Goal: Find specific page/section: Find specific page/section

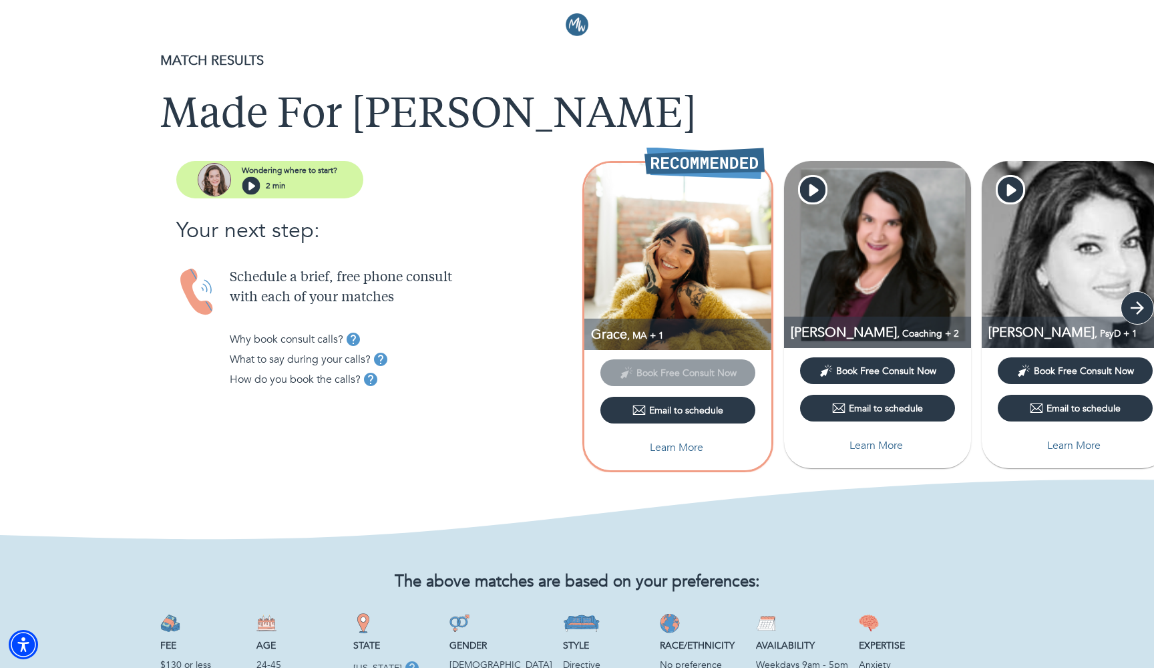
click at [1141, 312] on icon "button" at bounding box center [1137, 308] width 20 height 20
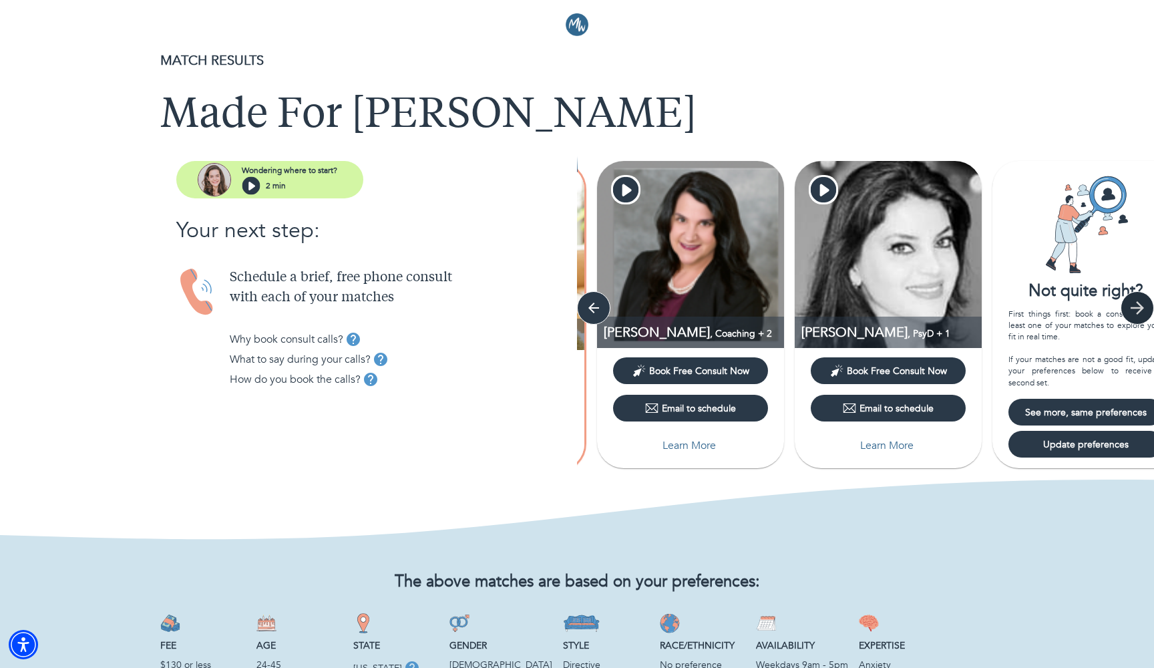
click at [1141, 312] on icon "button" at bounding box center [1137, 308] width 20 height 20
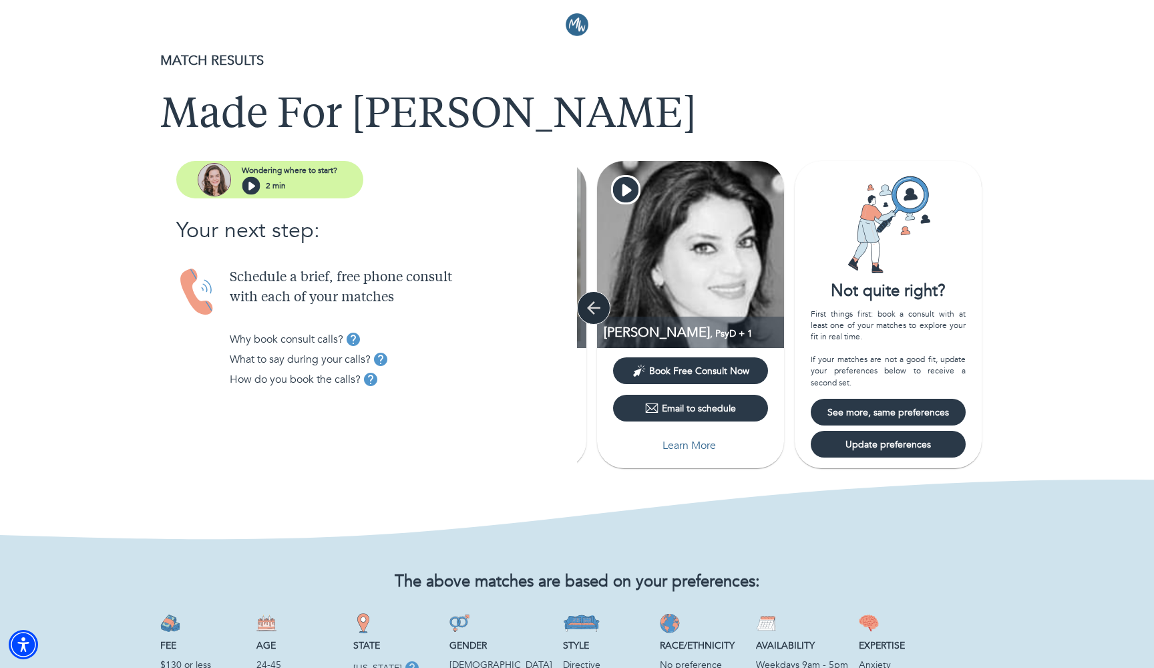
click at [597, 307] on icon "button" at bounding box center [594, 308] width 20 height 20
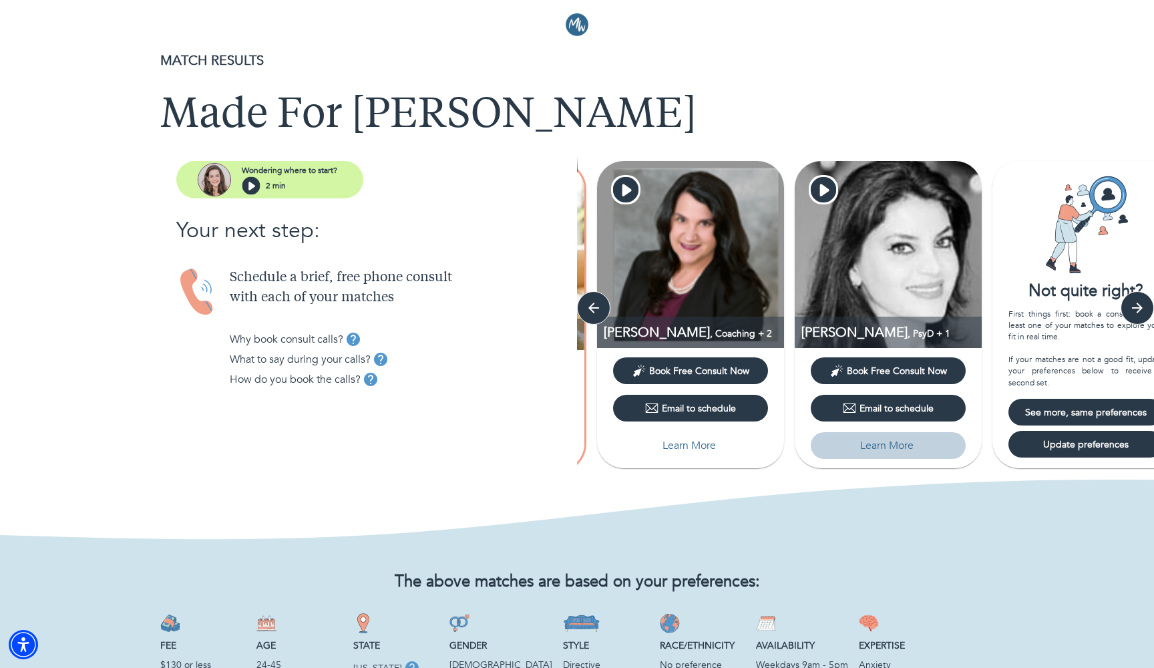
click at [878, 447] on p "Learn More" at bounding box center [886, 445] width 53 height 16
select select "6"
select select "2"
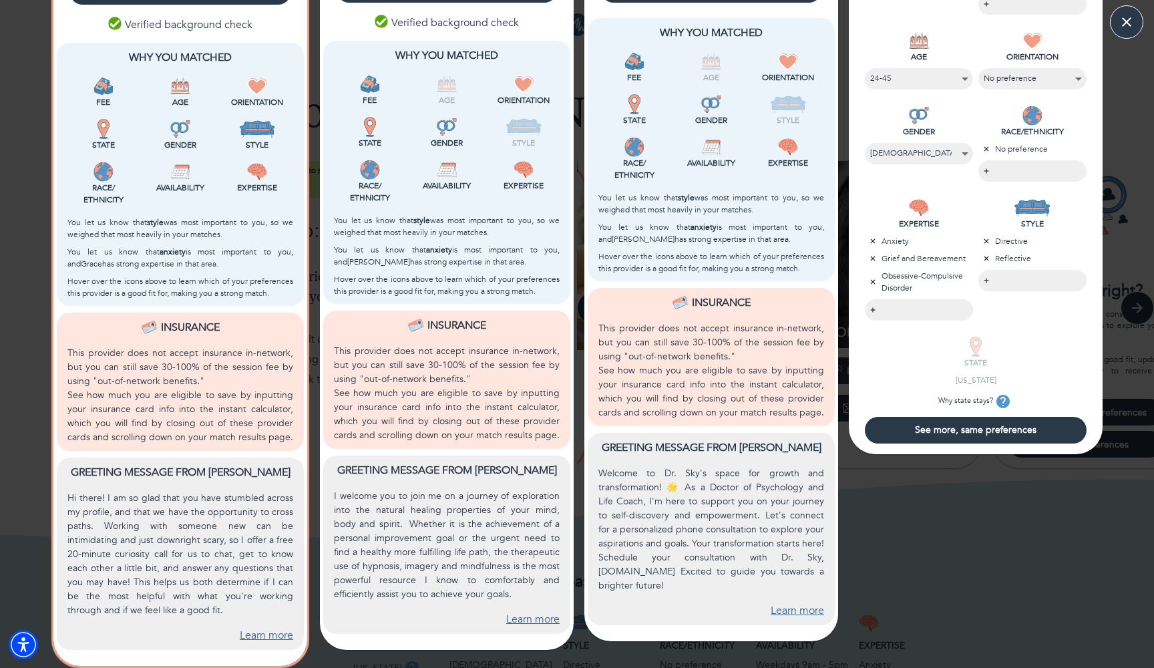
scroll to position [337, 0]
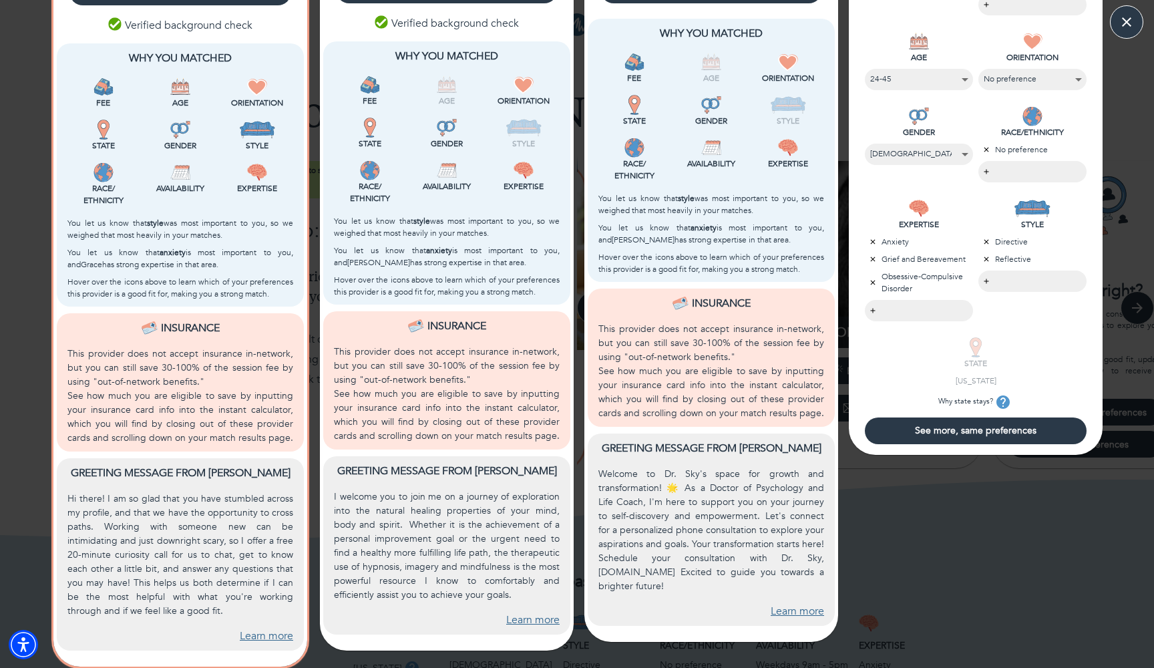
click at [264, 638] on link "Learn more" at bounding box center [266, 636] width 53 height 15
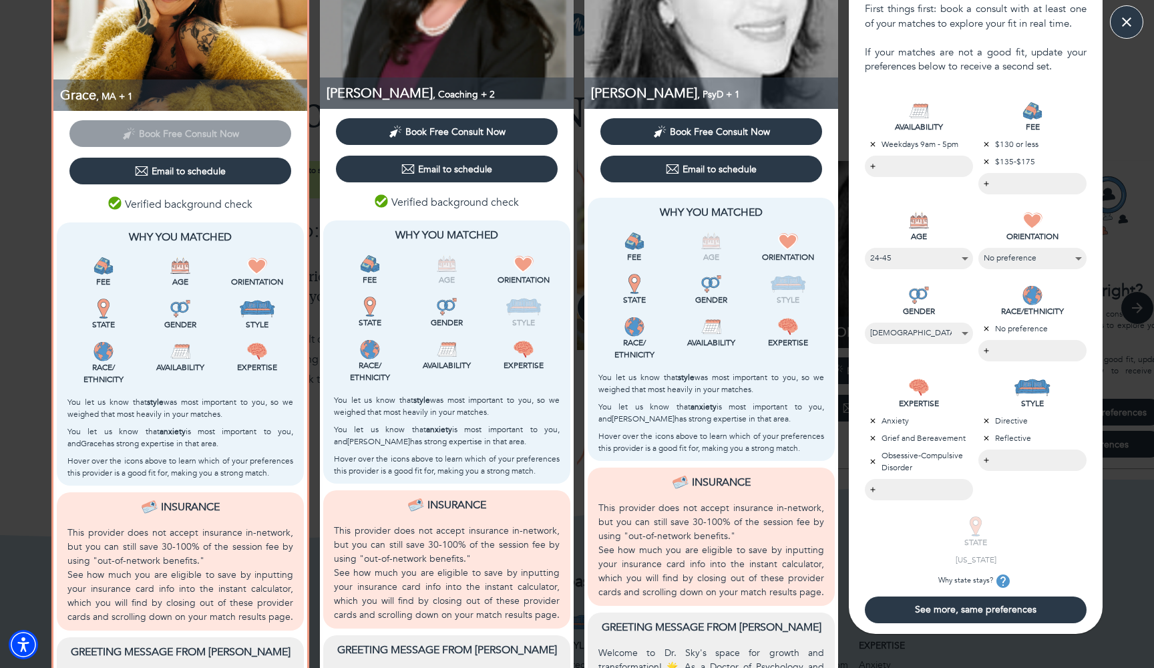
scroll to position [176, 0]
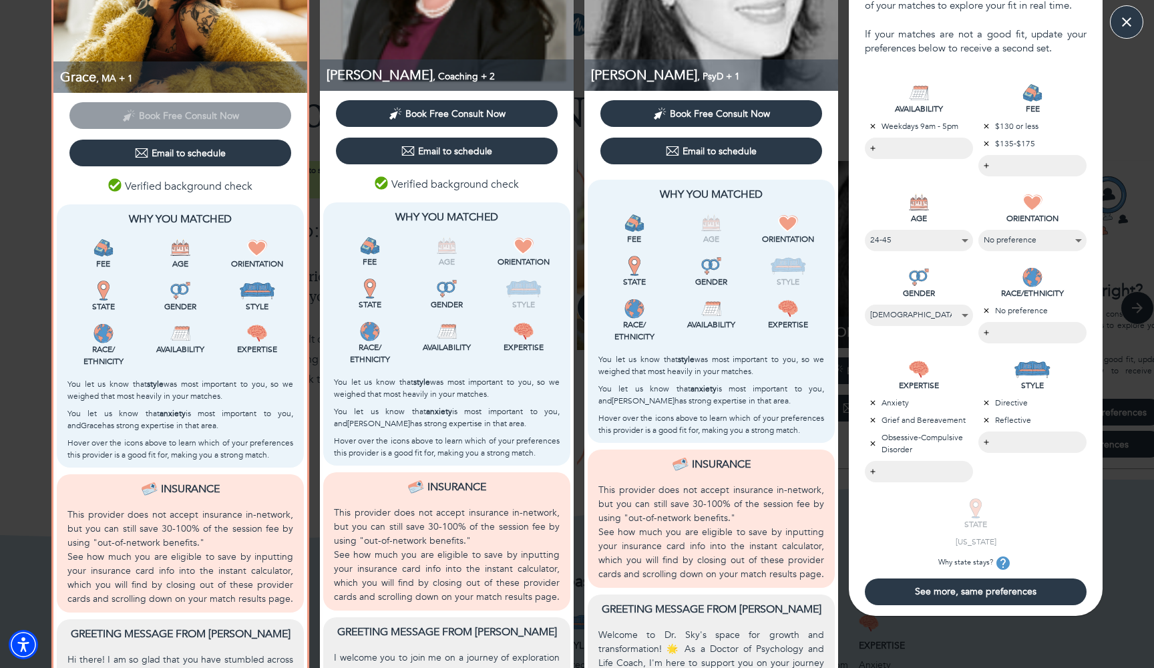
click at [501, 456] on p "Hover over the icons above to learn which of your preferences this provider is …" at bounding box center [447, 447] width 226 height 24
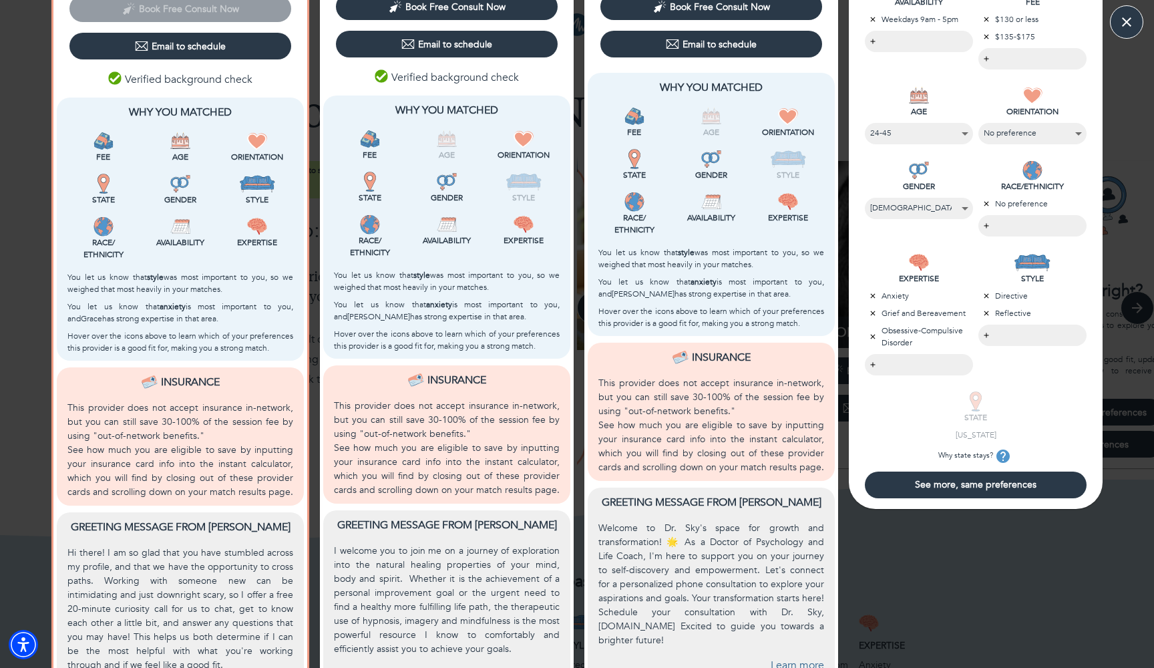
scroll to position [324, 0]
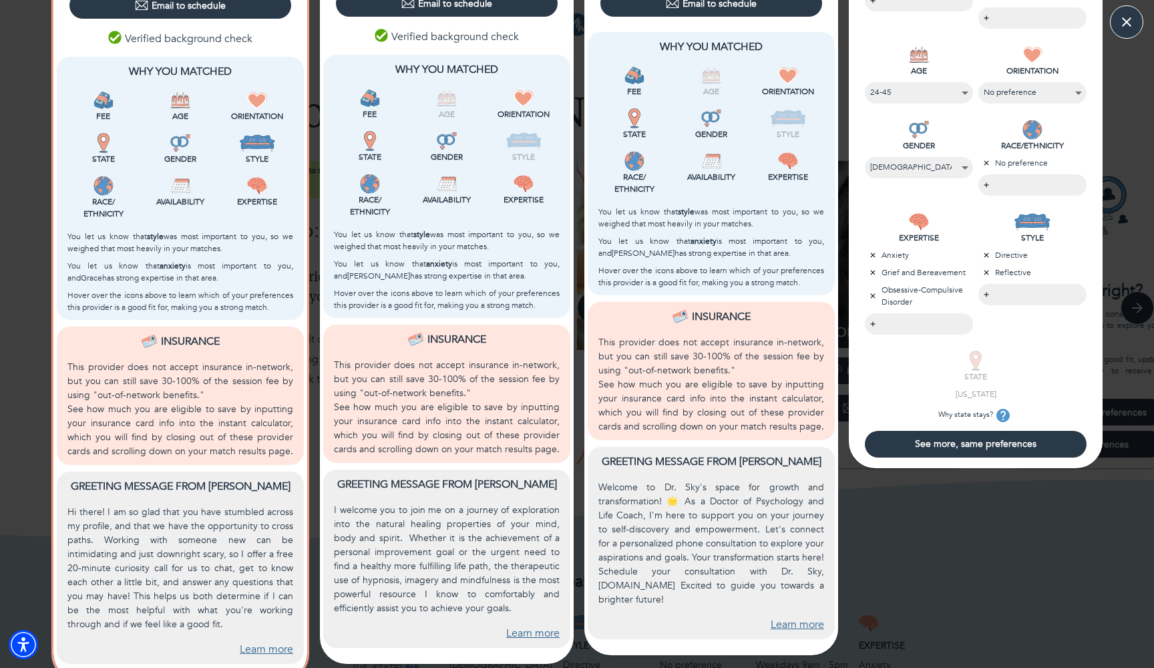
click at [968, 446] on span "See more, same preferences" at bounding box center [975, 443] width 211 height 13
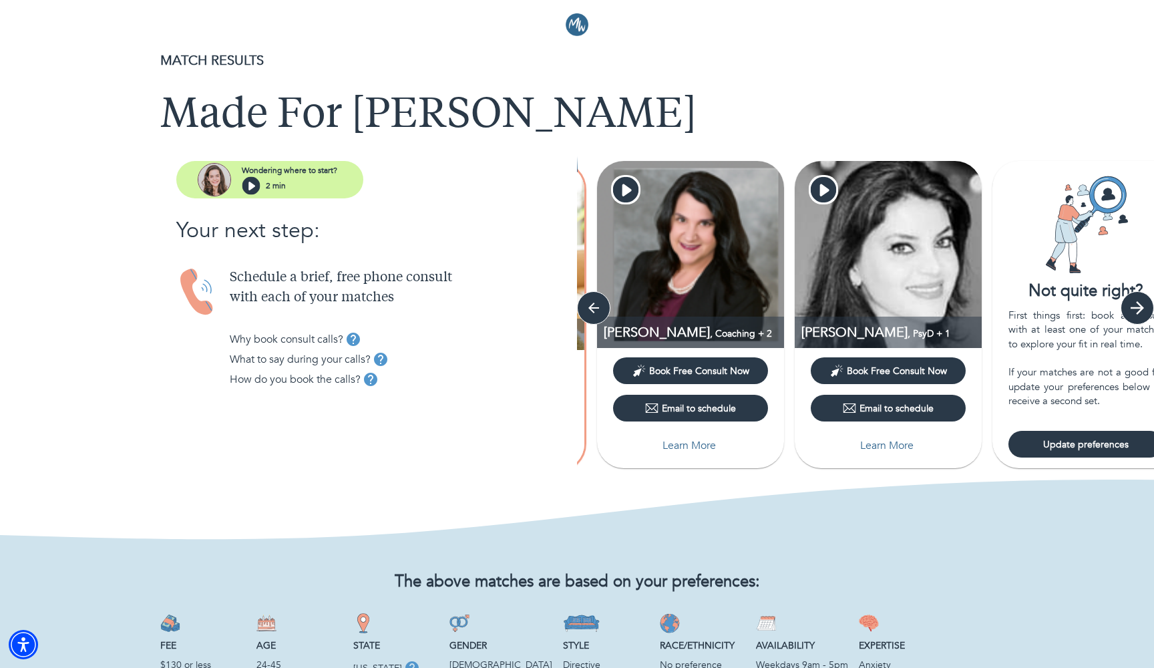
click at [1145, 319] on button "button" at bounding box center [1137, 307] width 33 height 33
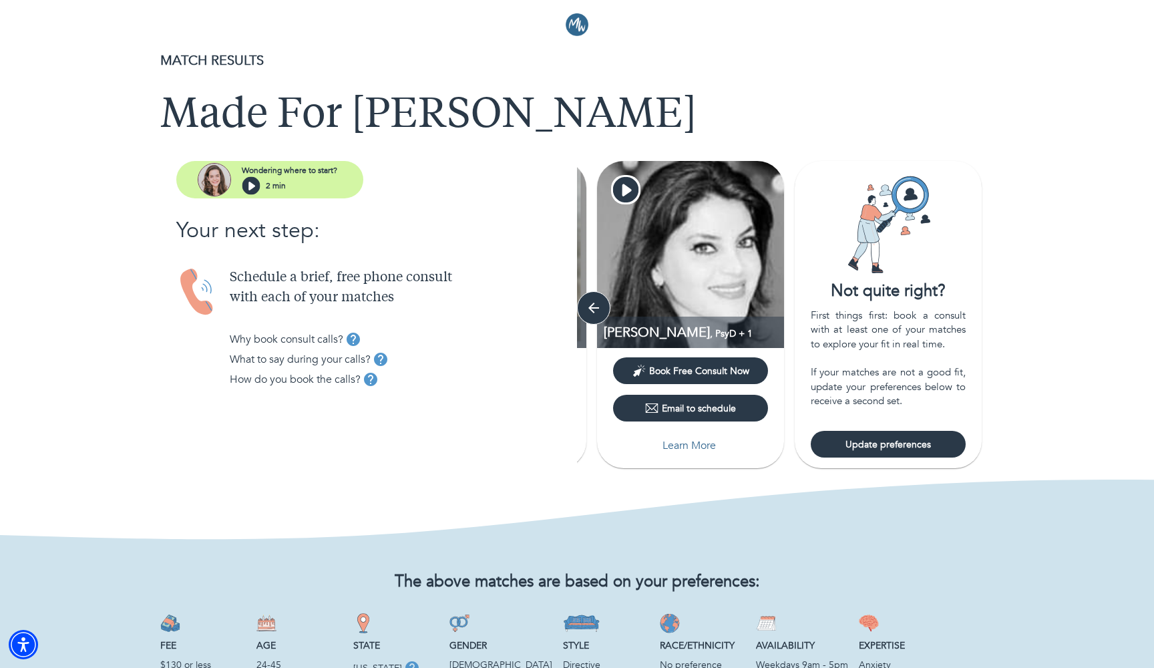
click at [1139, 309] on div "Grace , [GEOGRAPHIC_DATA] + 1 Book Free Consult Now Email to schedule Learn Mor…" at bounding box center [865, 316] width 577 height 311
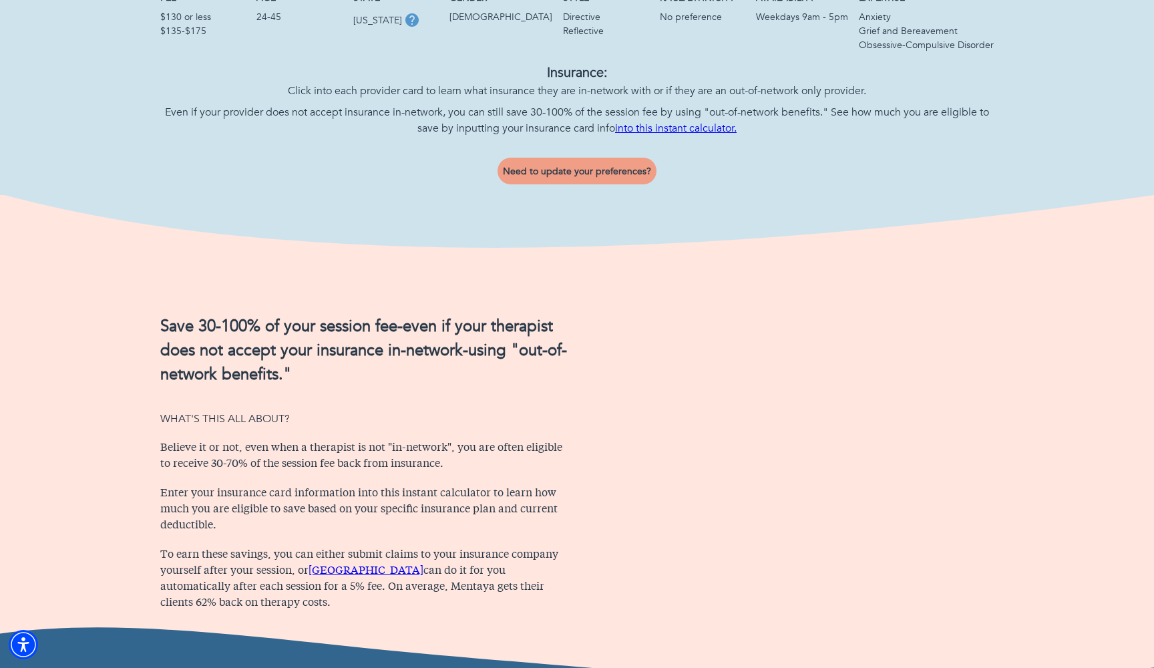
scroll to position [665, 0]
